Goal: Task Accomplishment & Management: Manage account settings

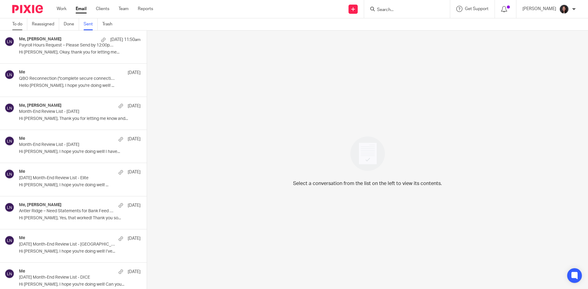
click at [12, 26] on link "To do" at bounding box center [19, 24] width 15 height 12
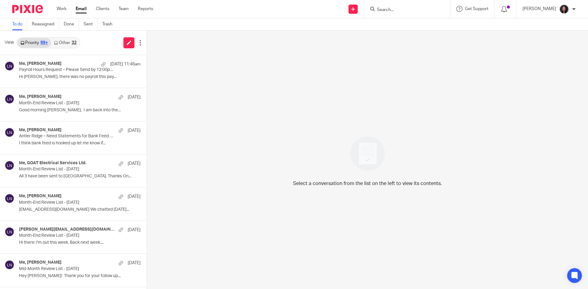
click at [65, 43] on link "Other 32" at bounding box center [65, 43] width 28 height 10
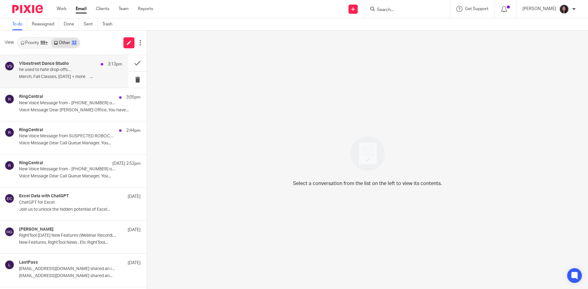
click at [72, 74] on div "Vibestreet Dance Studio 3:13pm he used to hate drop-offs… Merch, Fall Classes, …" at bounding box center [70, 71] width 103 height 21
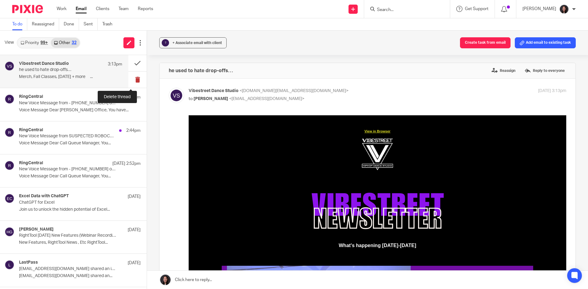
click at [135, 81] on button at bounding box center [137, 80] width 18 height 16
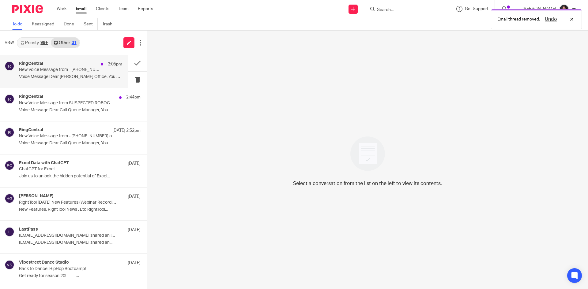
click at [80, 76] on p "Voice Message Dear Deximal Office, You have..." at bounding box center [70, 76] width 103 height 5
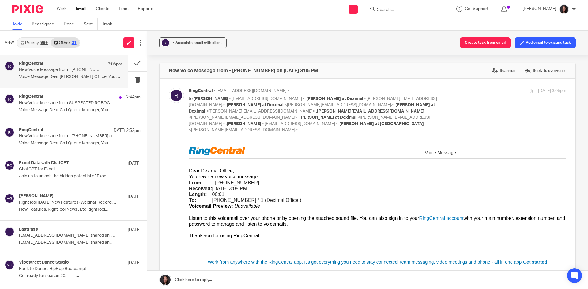
click at [36, 44] on link "Priority 99+" at bounding box center [33, 43] width 33 height 10
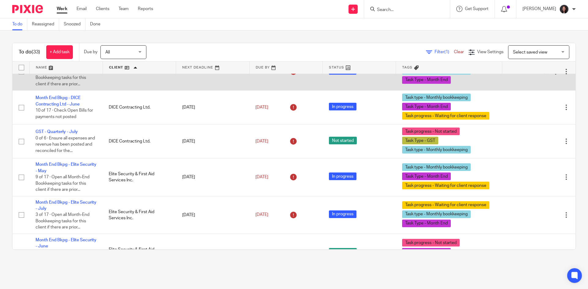
scroll to position [184, 0]
